Goal: Information Seeking & Learning: Learn about a topic

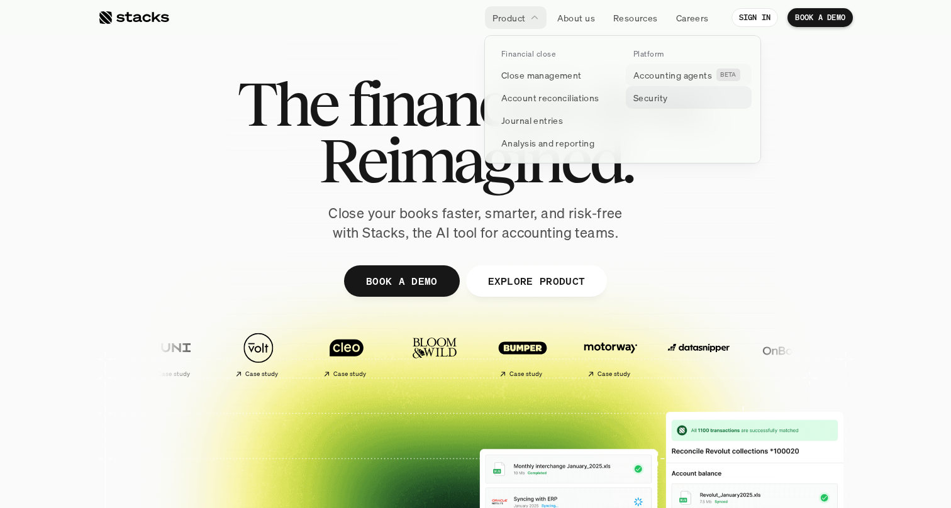
click at [662, 98] on p "Security" at bounding box center [651, 97] width 34 height 13
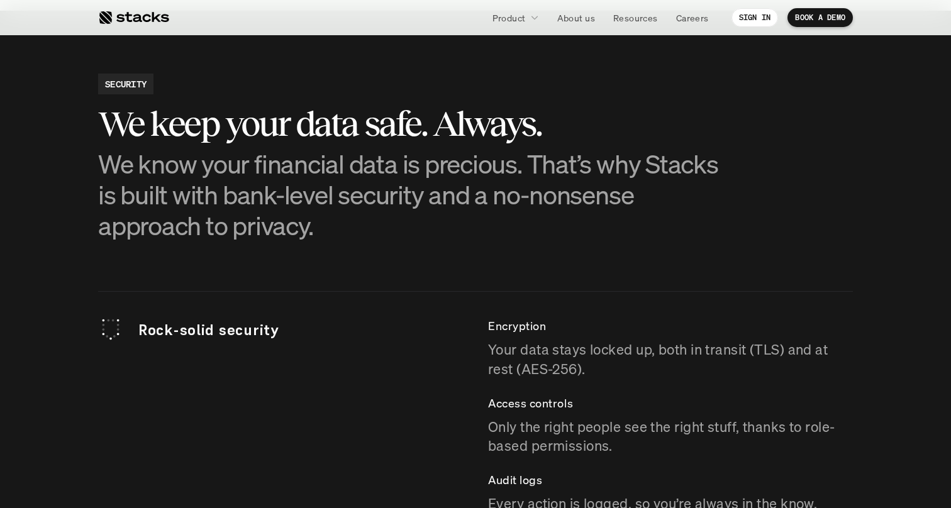
scroll to position [3281, 0]
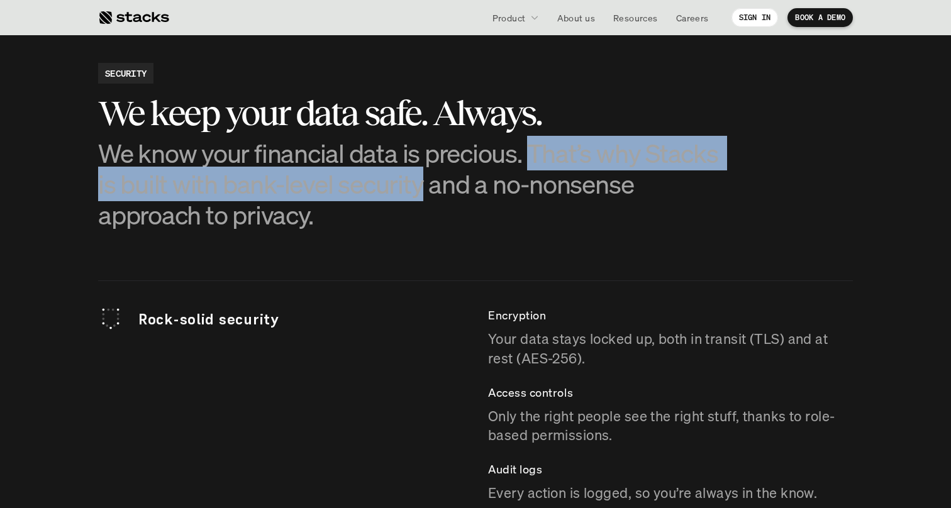
drag, startPoint x: 527, startPoint y: 148, endPoint x: 420, endPoint y: 185, distance: 113.0
click at [420, 185] on p "We know your financial data is precious. That’s why Stacks is built with bank-l…" at bounding box center [412, 184] width 629 height 93
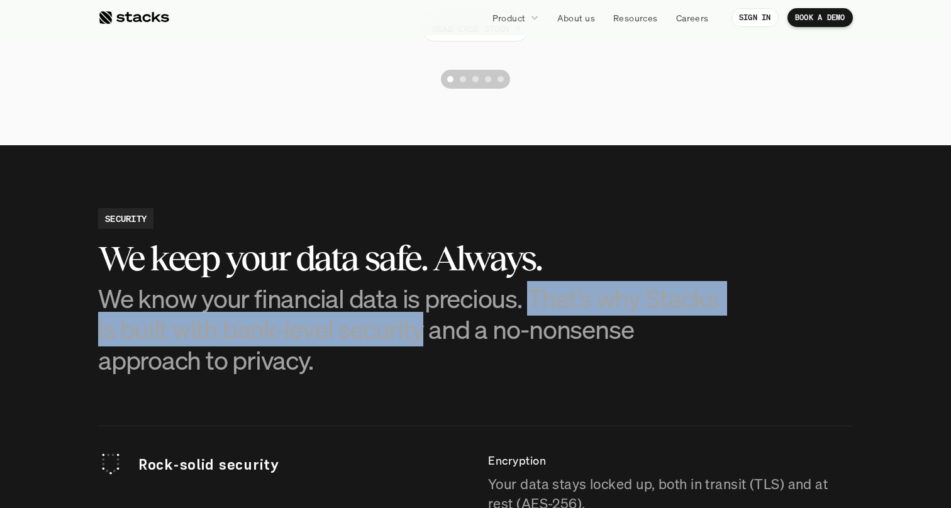
scroll to position [3126, 0]
